Goal: Obtain resource: Obtain resource

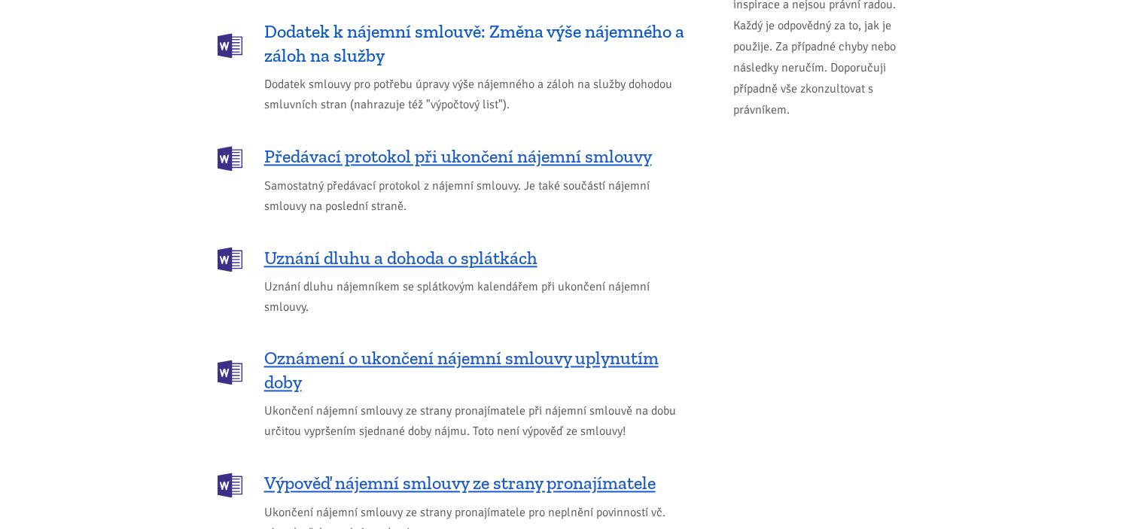
scroll to position [1957, 0]
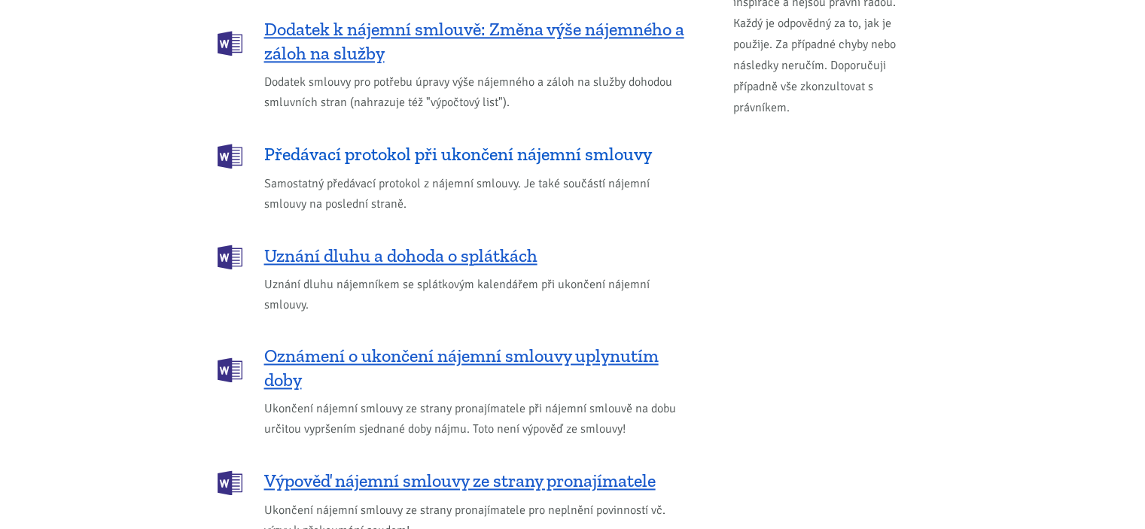
click at [419, 142] on span "Předávací protokol při ukončení nájemní smlouvy" at bounding box center [458, 154] width 388 height 24
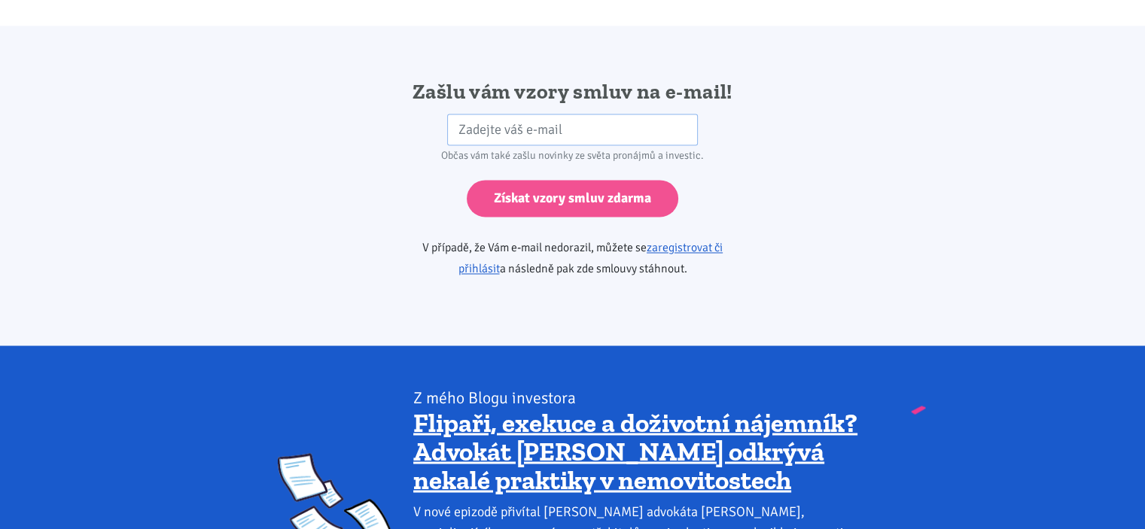
scroll to position [2514, 0]
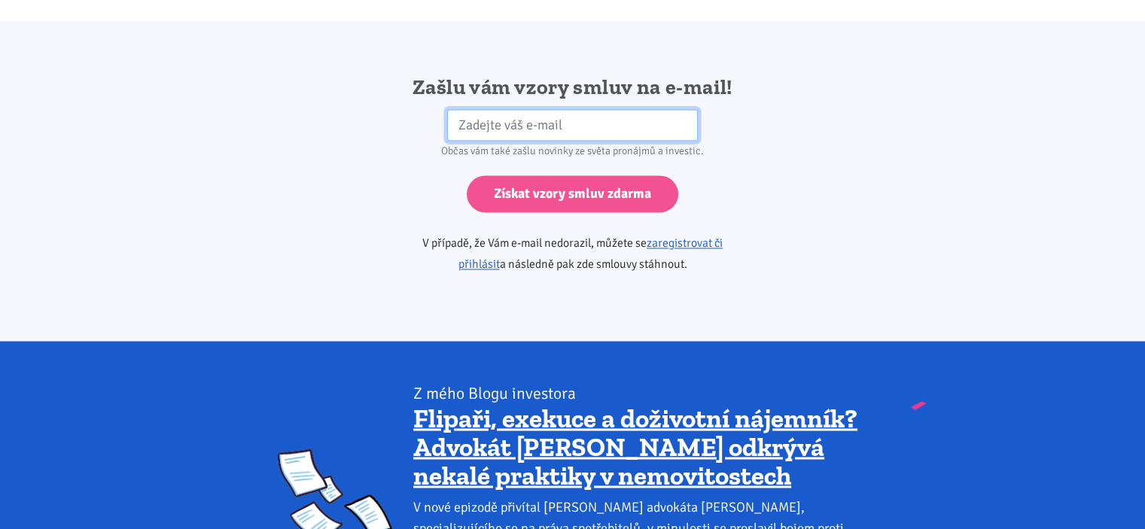
click at [464, 109] on input "email" at bounding box center [572, 125] width 251 height 32
type input "tomanovavlasta@seznam.cz"
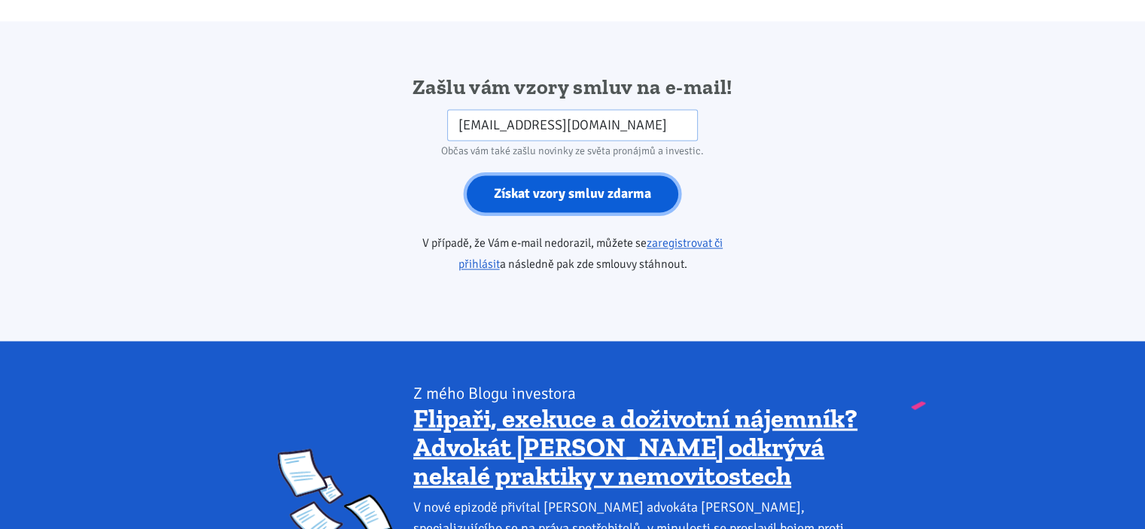
click at [570, 175] on input "Získat vzory smluv zdarma" at bounding box center [573, 193] width 212 height 37
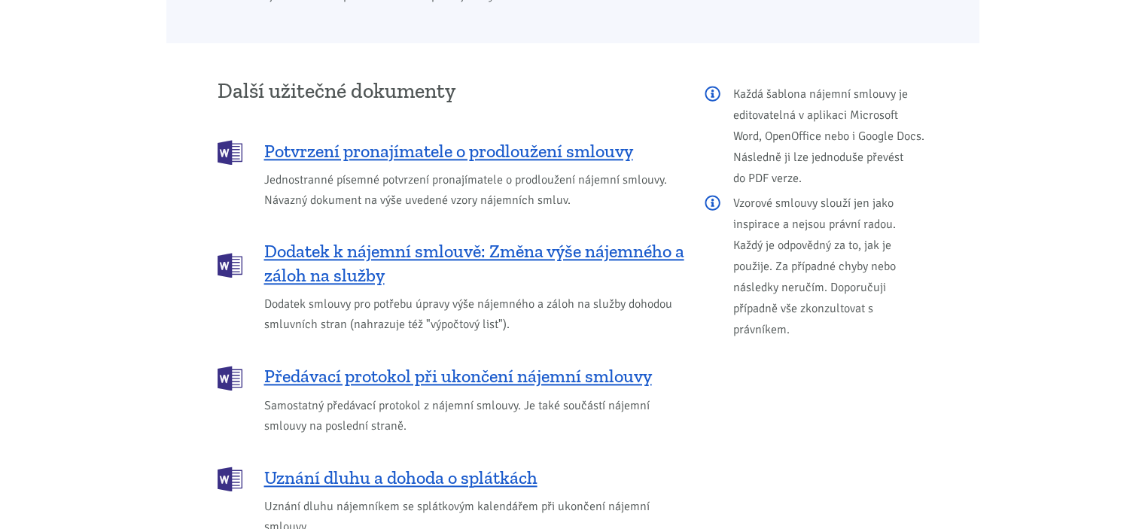
scroll to position [1807, 0]
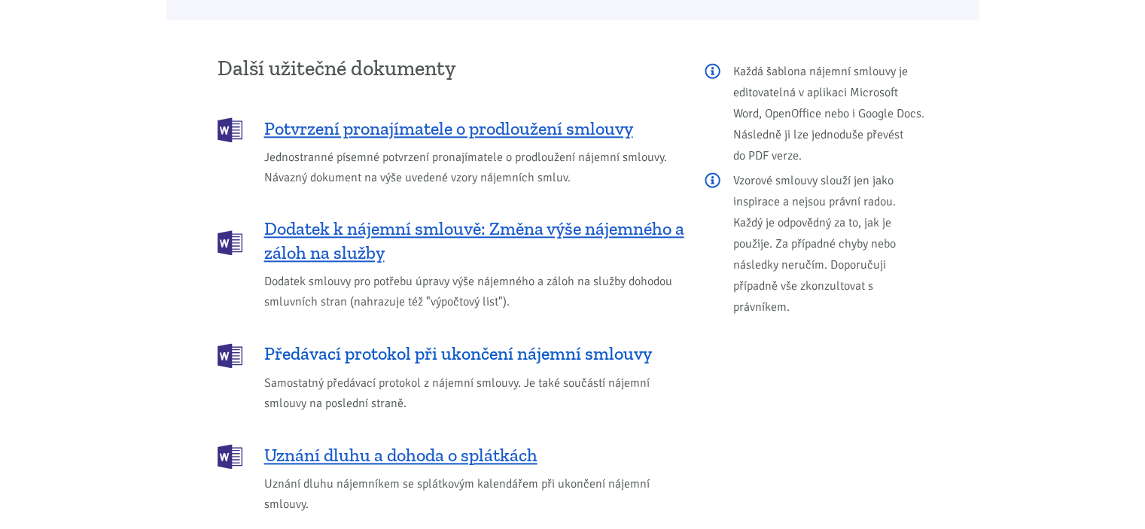
click at [343, 342] on span "Předávací protokol při ukončení nájemní smlouvy" at bounding box center [458, 354] width 388 height 24
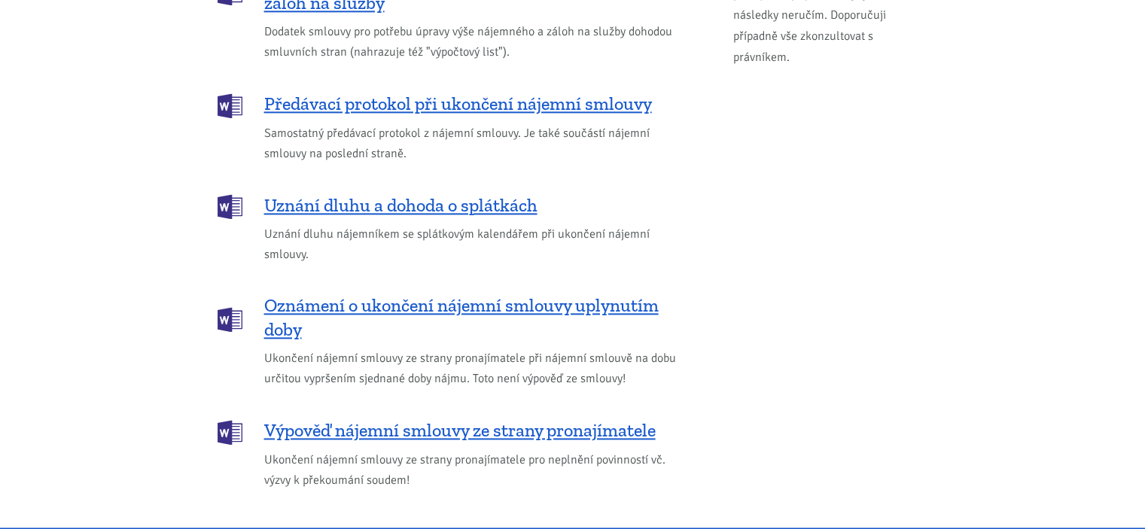
scroll to position [2032, 0]
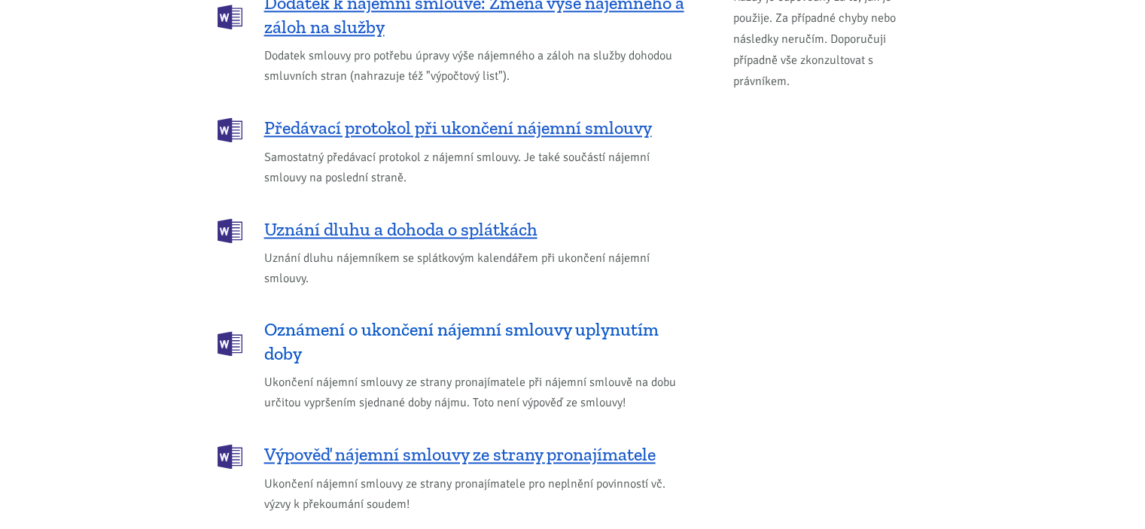
click at [467, 318] on span "Oznámení o ukončení nájemní smlouvy uplynutím doby" at bounding box center [474, 342] width 420 height 48
